Goal: Find specific page/section: Find specific page/section

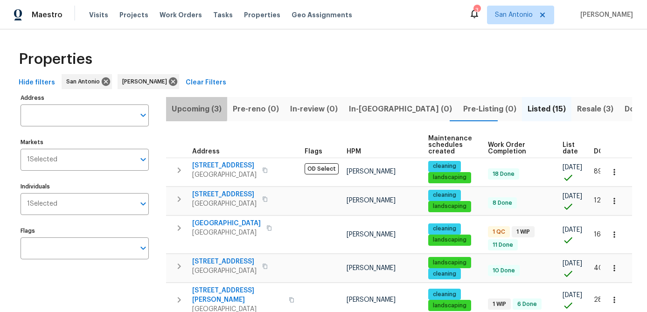
click at [178, 108] on span "Upcoming (3)" at bounding box center [197, 109] width 50 height 13
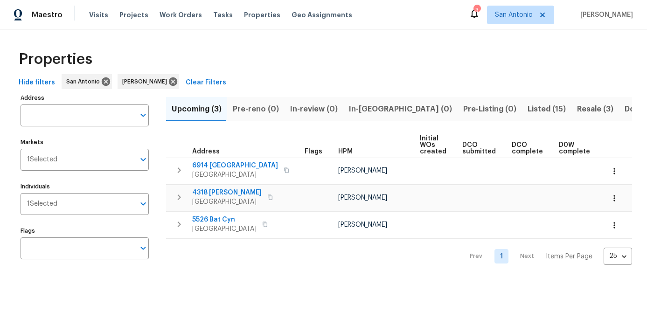
scroll to position [0, 127]
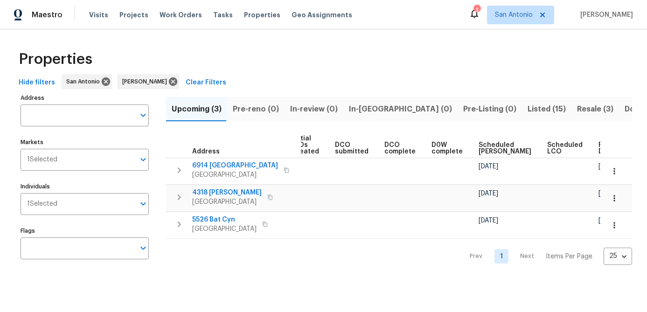
click at [489, 153] on span "Scheduled COE" at bounding box center [504, 148] width 53 height 13
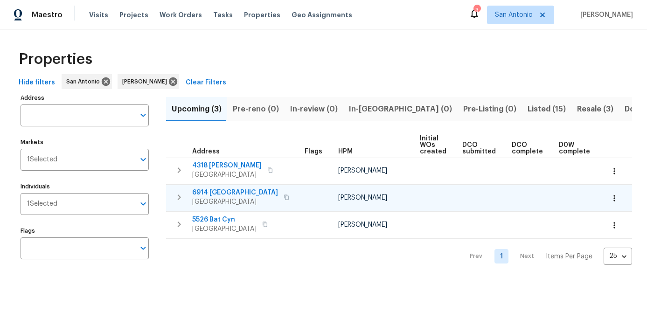
scroll to position [0, 138]
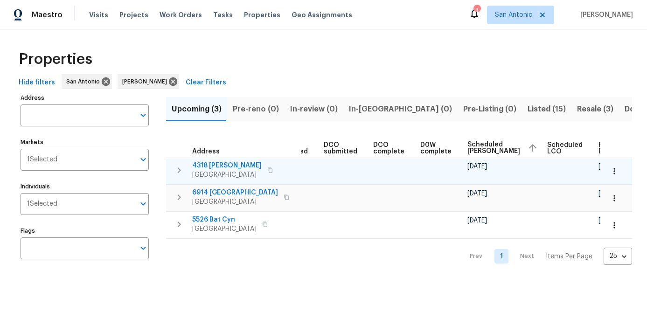
click at [612, 169] on icon "button" at bounding box center [613, 170] width 9 height 9
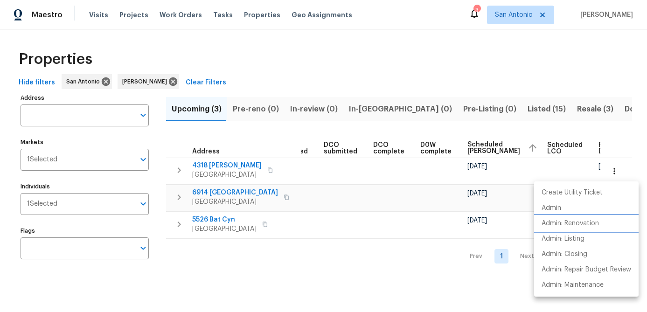
click at [572, 220] on p "Admin: Renovation" at bounding box center [569, 224] width 57 height 10
click at [444, 193] on div at bounding box center [323, 156] width 647 height 312
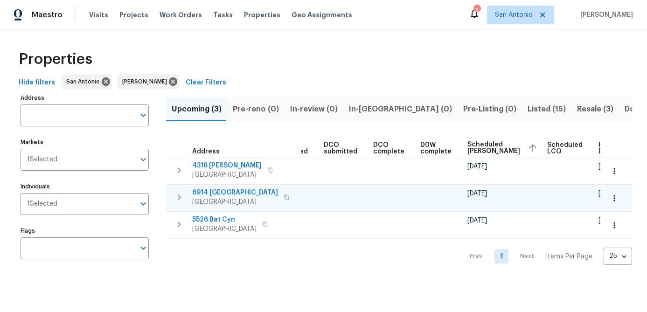
click at [612, 198] on icon "button" at bounding box center [613, 197] width 9 height 9
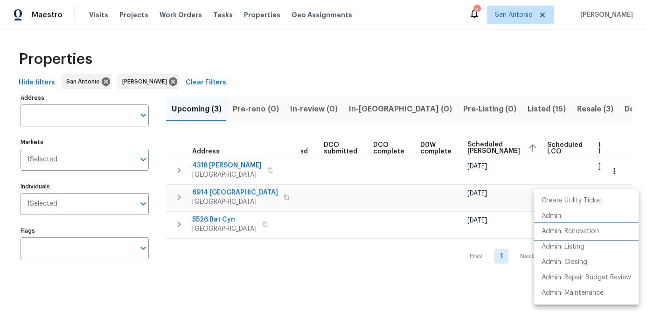
click at [567, 230] on p "Admin: Renovation" at bounding box center [569, 232] width 57 height 10
click at [286, 186] on div at bounding box center [323, 156] width 647 height 312
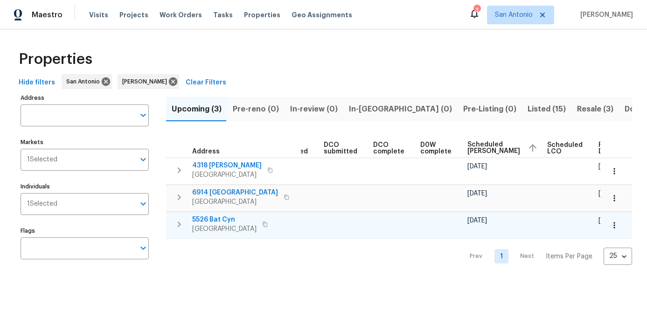
click at [609, 222] on button "button" at bounding box center [614, 225] width 21 height 21
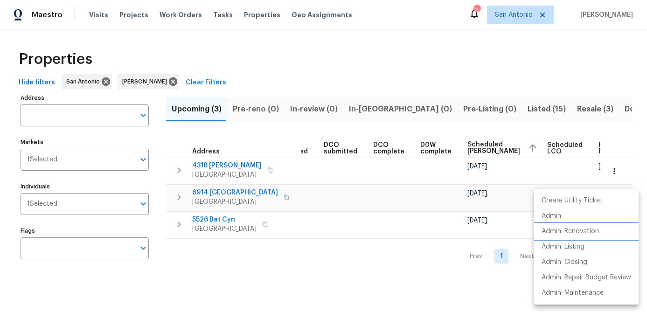
click at [563, 227] on p "Admin: Renovation" at bounding box center [569, 232] width 57 height 10
click at [198, 265] on div at bounding box center [323, 156] width 647 height 312
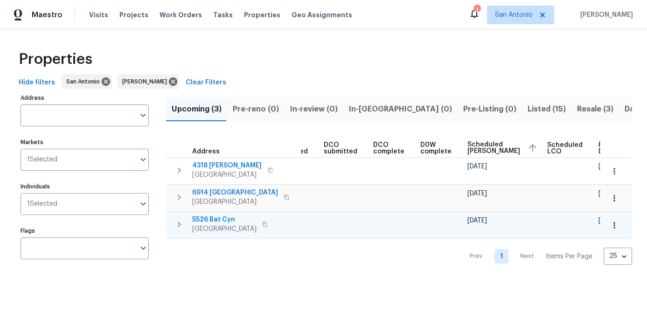
click at [209, 228] on span "San Antonio, TX 78252" at bounding box center [224, 228] width 64 height 9
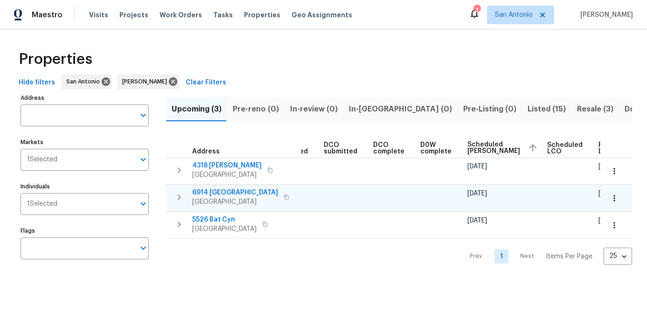
click at [216, 191] on span "6914 Port Bay" at bounding box center [235, 192] width 86 height 9
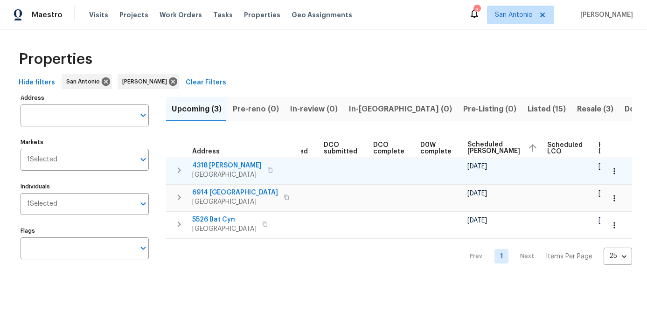
click at [214, 165] on span "4318 James Bowie" at bounding box center [226, 165] width 69 height 9
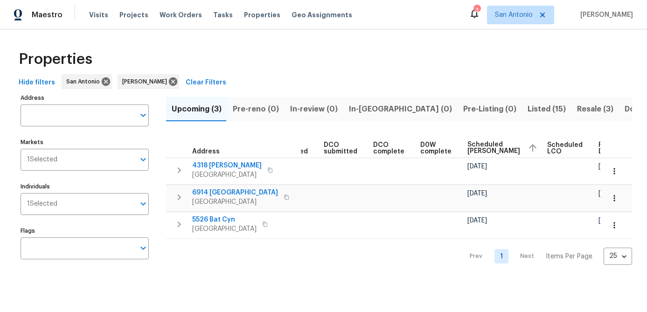
click at [463, 111] on span "Pre-Listing (0)" at bounding box center [489, 109] width 53 height 13
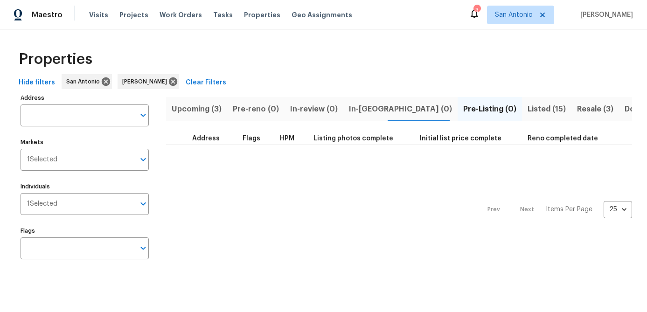
click at [366, 108] on span "In-reno (0)" at bounding box center [400, 109] width 103 height 13
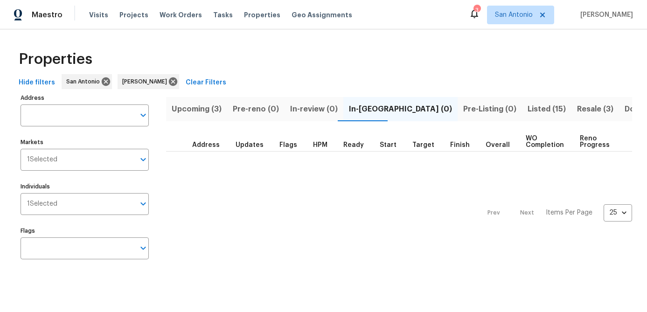
click at [527, 107] on span "Listed (15)" at bounding box center [546, 109] width 38 height 13
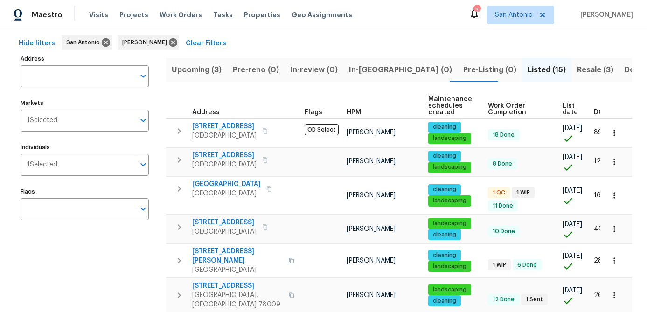
scroll to position [38, 0]
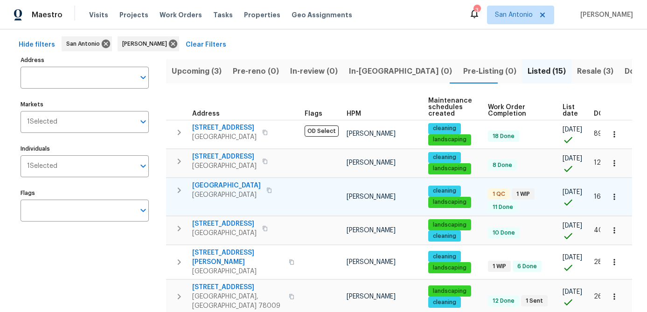
click at [227, 190] on span "San Antonio, TX 78245" at bounding box center [226, 194] width 69 height 9
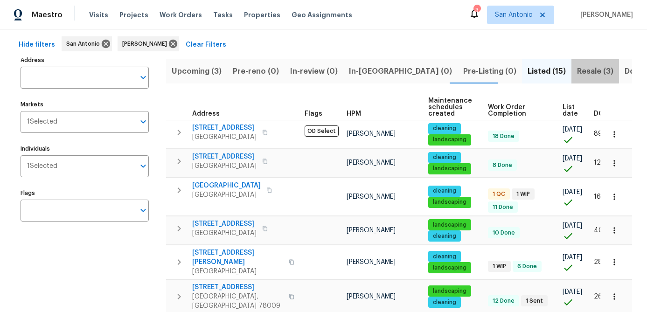
click at [577, 71] on span "Resale (3)" at bounding box center [595, 71] width 36 height 13
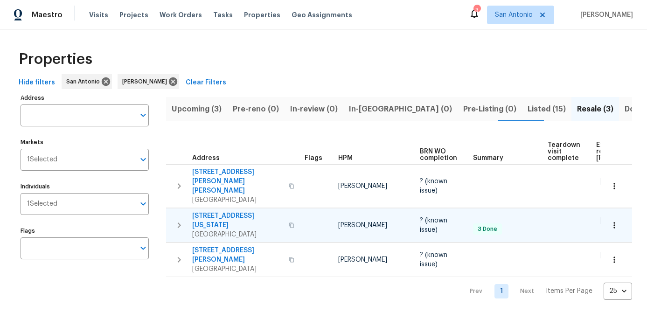
click at [220, 211] on span "[STREET_ADDRESS][US_STATE]" at bounding box center [237, 220] width 91 height 19
click at [284, 277] on div "Prev 1 Next Items Per Page 25 25 ​" at bounding box center [399, 288] width 466 height 23
click at [246, 277] on div "Prev 1 Next Items Per Page 25 25 ​" at bounding box center [399, 288] width 466 height 23
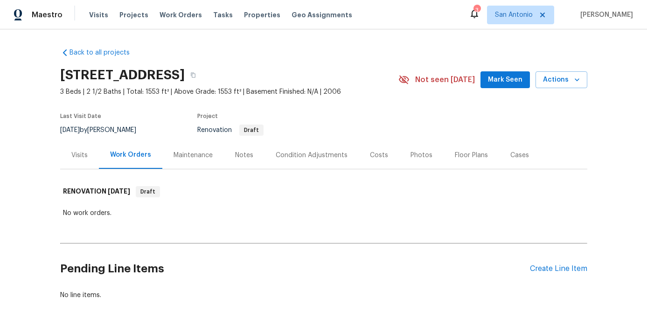
click at [501, 82] on span "Mark Seen" at bounding box center [505, 80] width 34 height 12
click at [503, 76] on span "Mark Seen" at bounding box center [505, 80] width 34 height 12
click at [504, 76] on span "Mark Seen" at bounding box center [505, 80] width 34 height 12
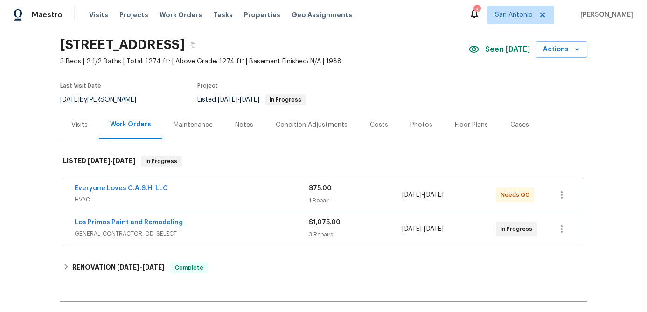
scroll to position [40, 0]
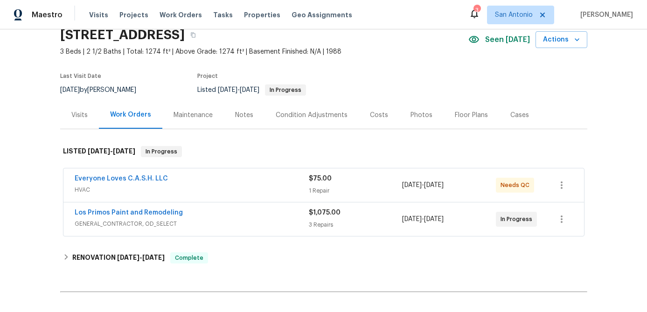
click at [206, 185] on div "Everyone Loves C.A.S.H. LLC" at bounding box center [192, 179] width 234 height 11
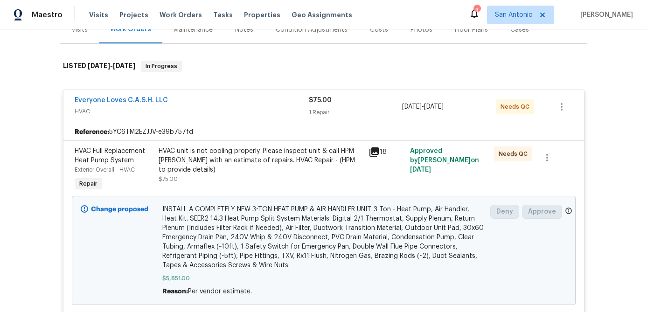
scroll to position [124, 0]
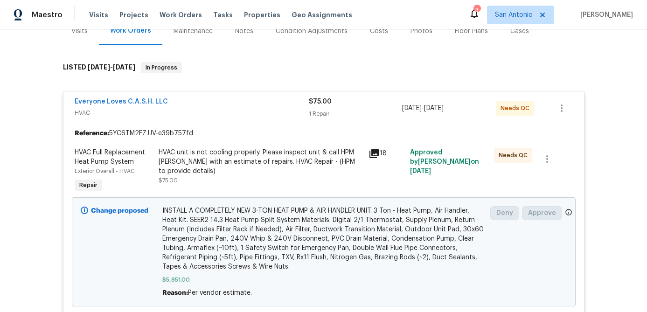
click at [219, 103] on div "Everyone Loves C.A.S.H. LLC" at bounding box center [192, 102] width 234 height 11
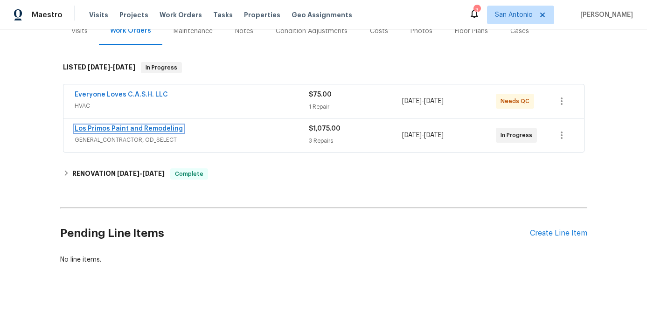
click at [145, 131] on link "Los Primos Paint and Remodeling" at bounding box center [129, 128] width 108 height 7
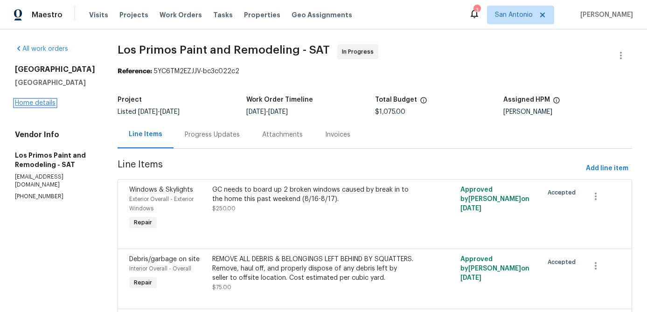
click at [42, 104] on link "Home details" at bounding box center [35, 103] width 41 height 7
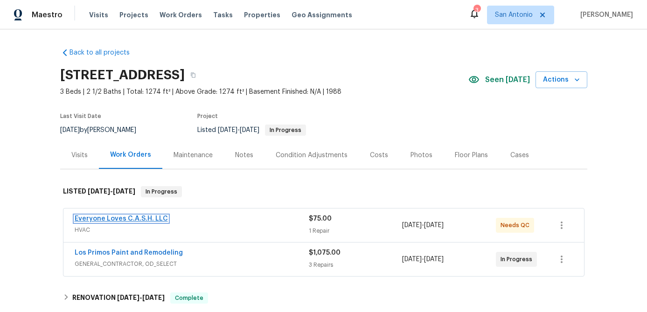
click at [104, 216] on link "Everyone Loves C.A.S.H. LLC" at bounding box center [121, 218] width 93 height 7
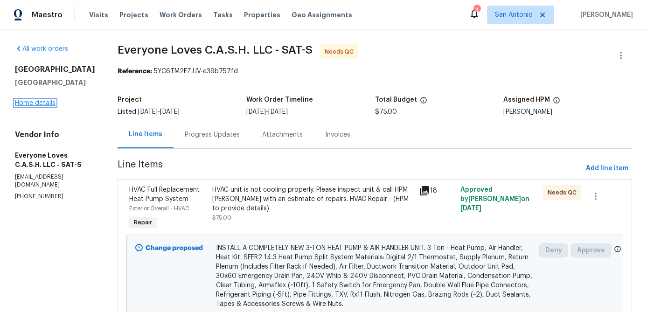
click at [47, 103] on link "Home details" at bounding box center [35, 103] width 41 height 7
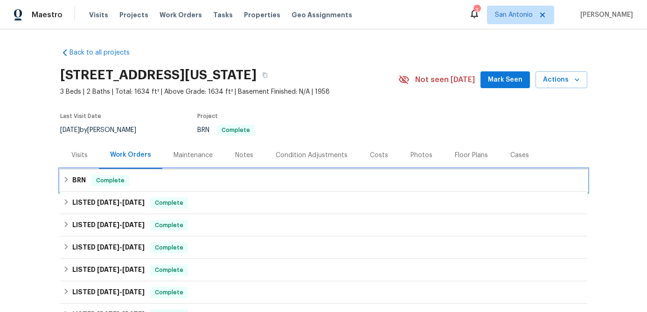
click at [119, 179] on span "Complete" at bounding box center [110, 180] width 36 height 9
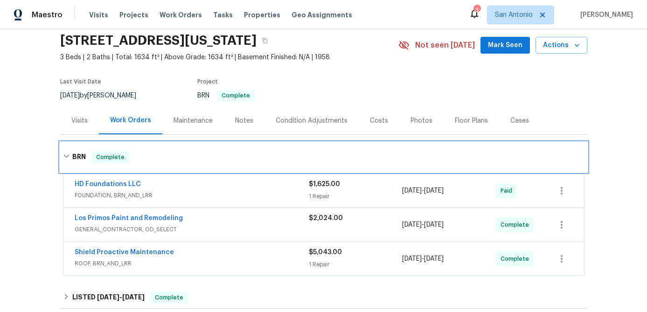
scroll to position [35, 0]
click at [118, 156] on span "Complete" at bounding box center [110, 156] width 36 height 9
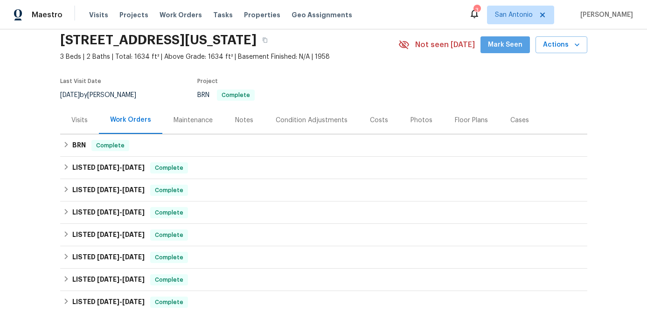
click at [510, 49] on span "Mark Seen" at bounding box center [505, 45] width 34 height 12
